Goal: Check status: Check status

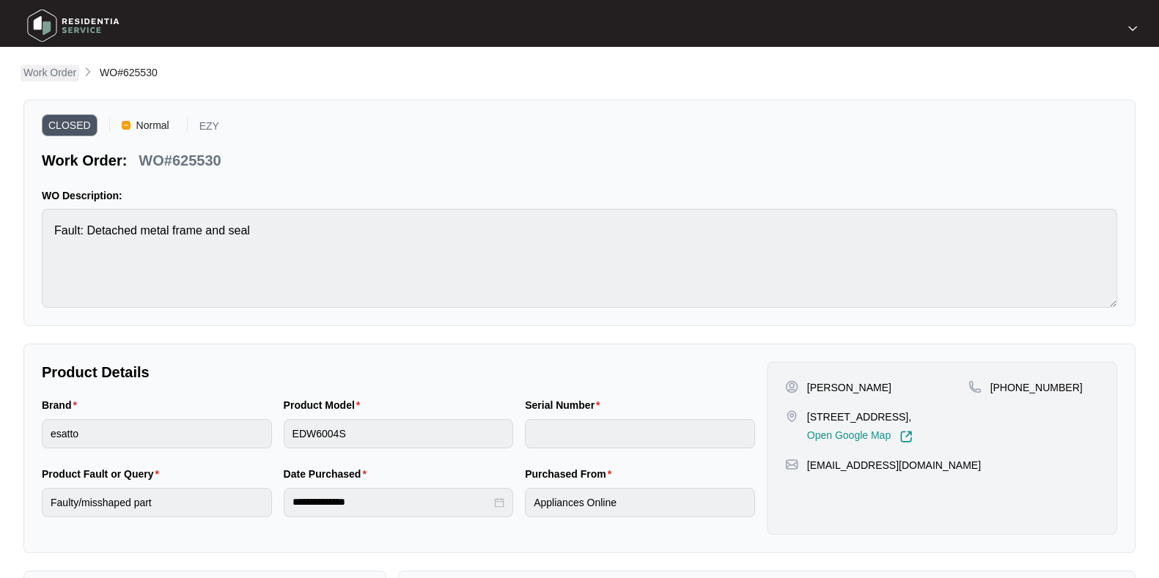
click at [62, 69] on p "Work Order" at bounding box center [49, 72] width 53 height 15
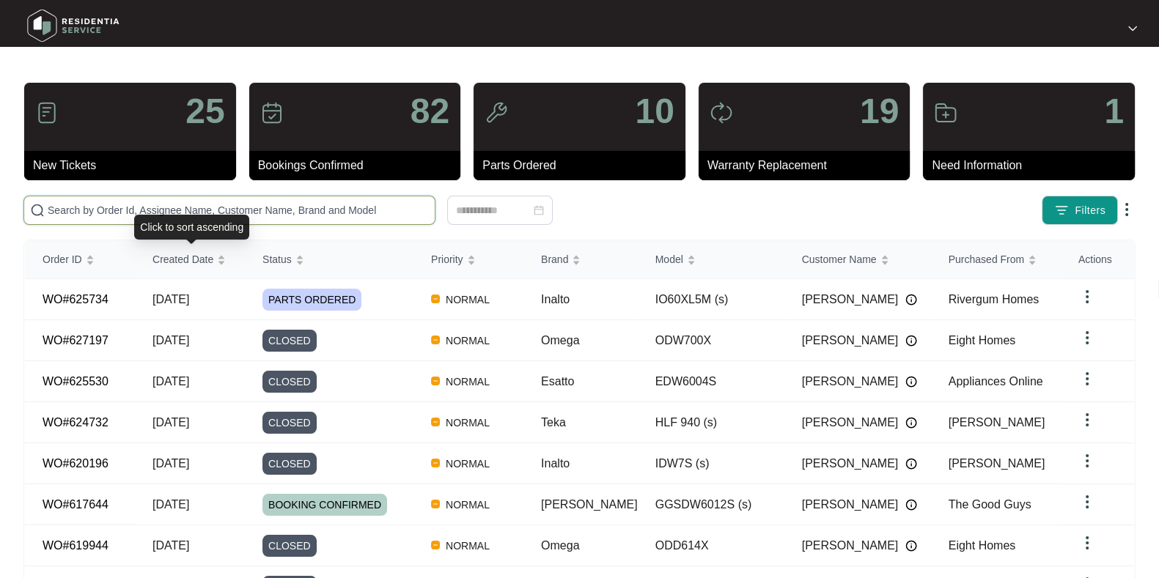
click at [147, 211] on input "text" at bounding box center [238, 210] width 381 height 16
paste input "WO#624839"
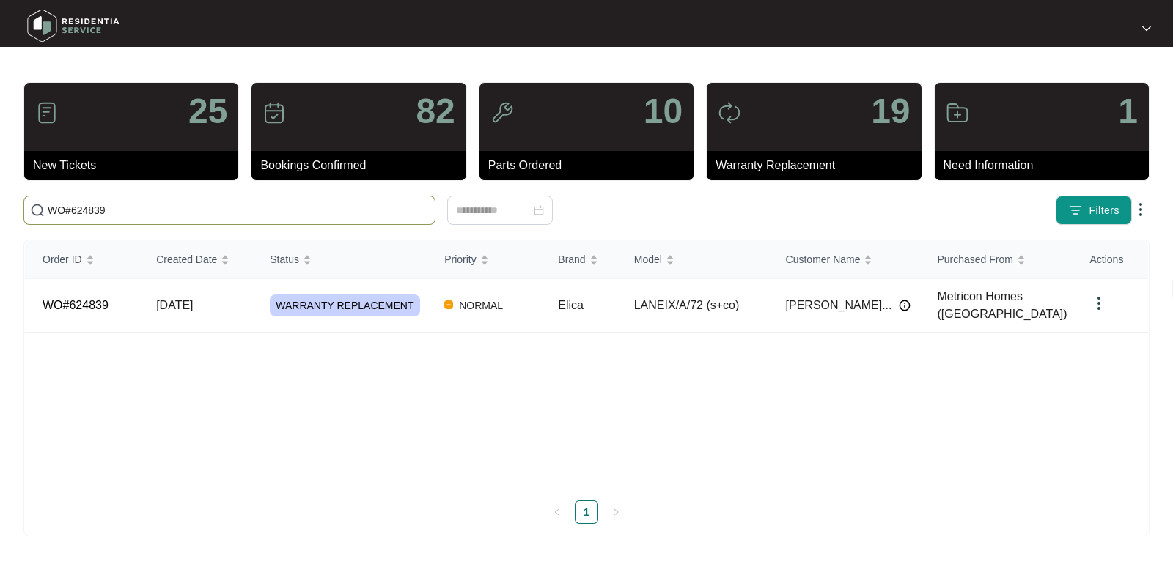
click at [73, 207] on input "WO#624839" at bounding box center [238, 210] width 381 height 16
type input "WO#624839"
click at [133, 298] on td "WO#624839" at bounding box center [82, 306] width 114 height 54
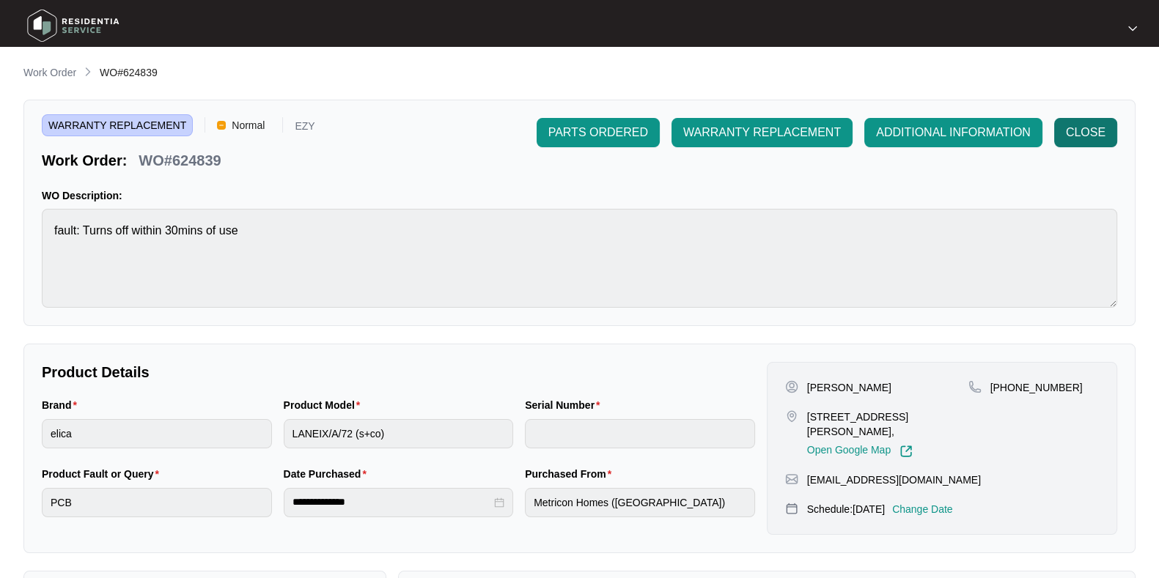
click at [1088, 126] on span "CLOSE" at bounding box center [1086, 133] width 40 height 18
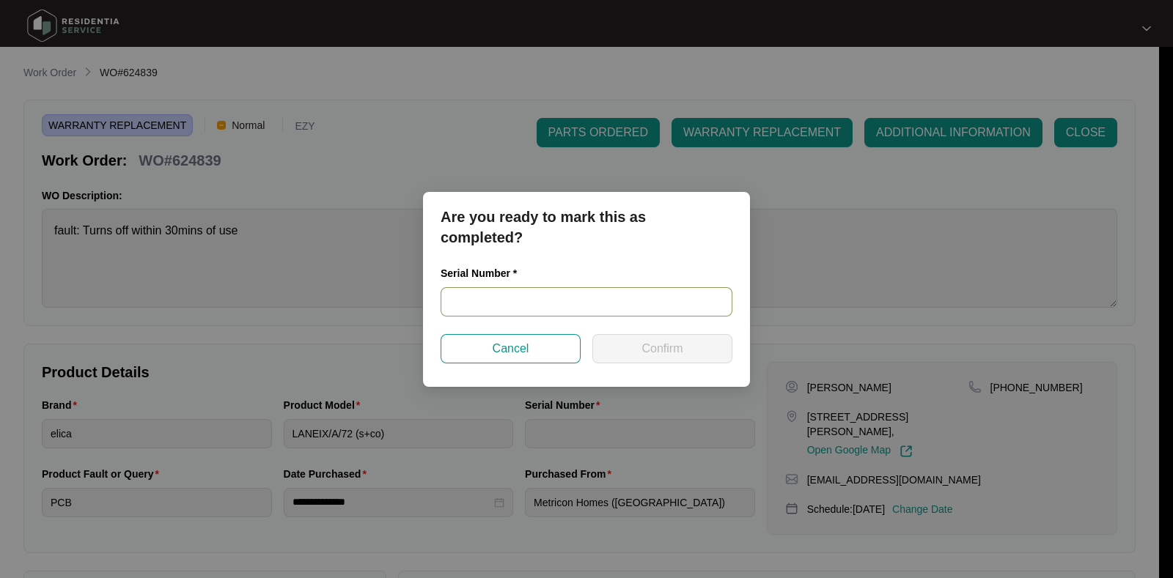
click at [496, 297] on input "text" at bounding box center [586, 301] width 292 height 29
paste input "208355406334"
type input "208355406334"
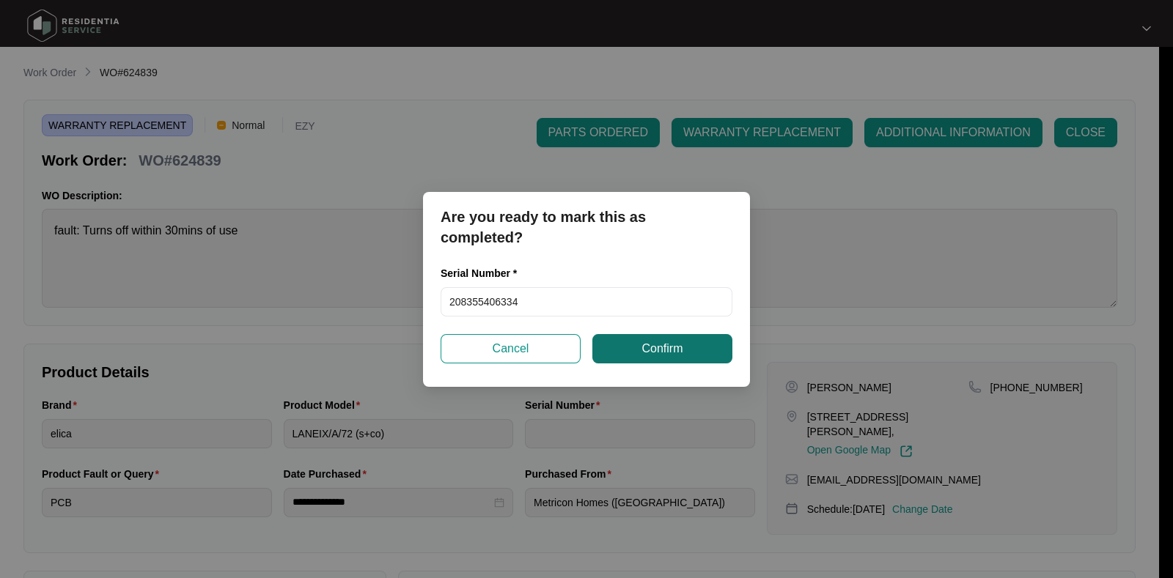
click at [693, 340] on button "Confirm" at bounding box center [662, 348] width 140 height 29
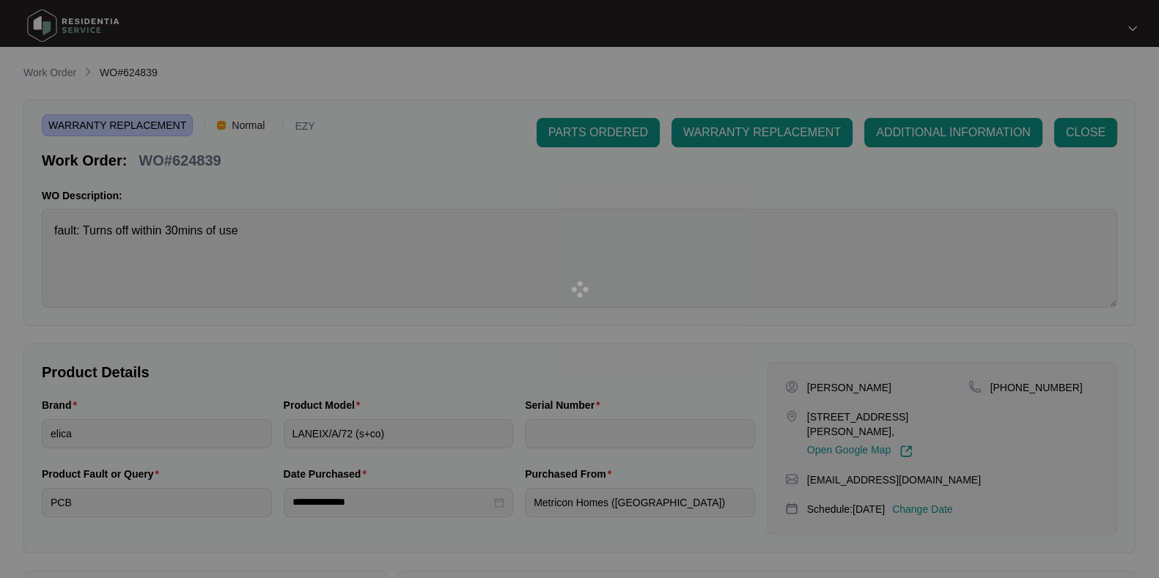
type input "208355406334"
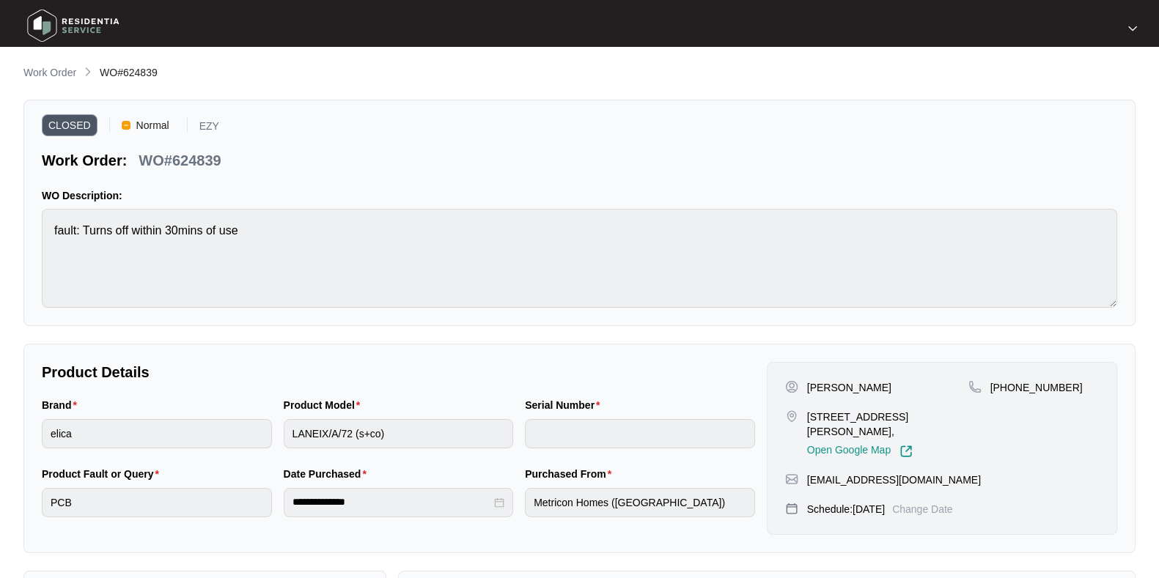
click at [158, 160] on p "WO#624839" at bounding box center [180, 160] width 82 height 21
copy p "WO#624839"
